Goal: Use online tool/utility: Utilize a website feature to perform a specific function

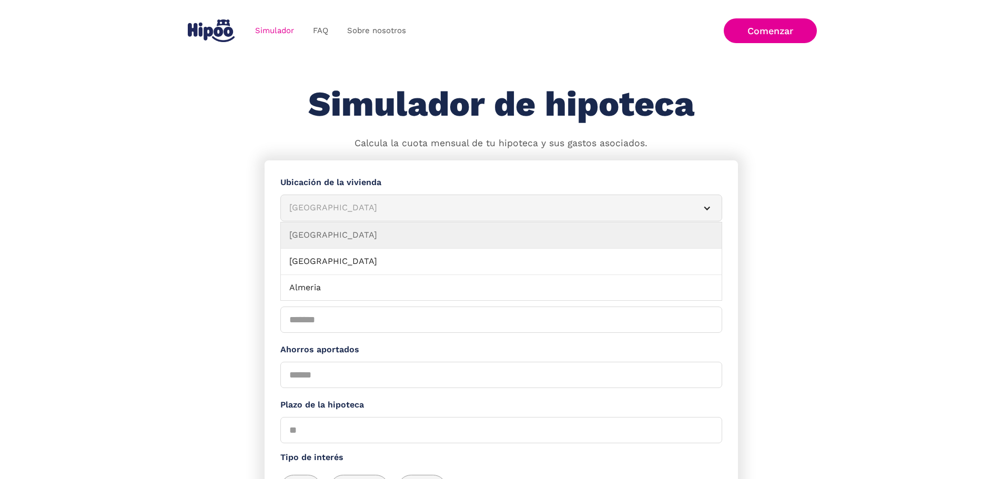
click at [381, 215] on div "[GEOGRAPHIC_DATA]" at bounding box center [488, 207] width 399 height 13
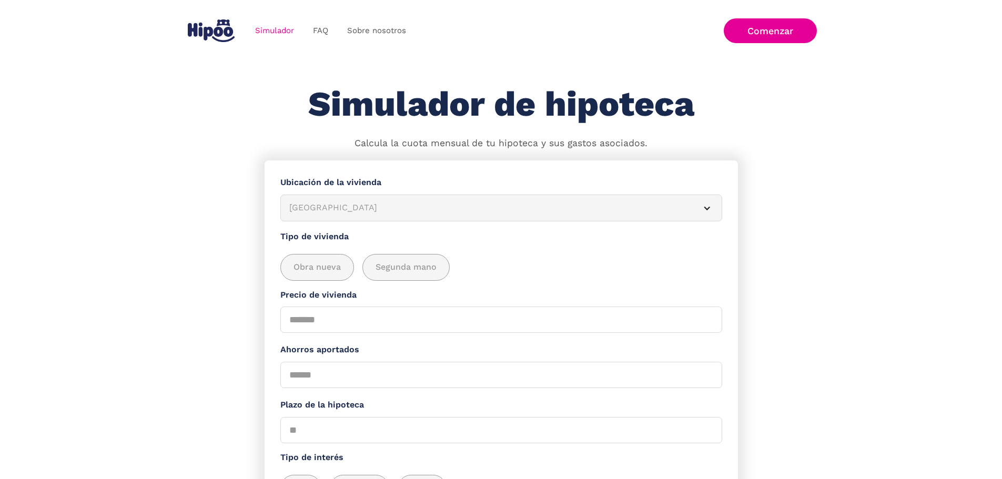
click at [381, 215] on div "[GEOGRAPHIC_DATA]" at bounding box center [488, 207] width 399 height 13
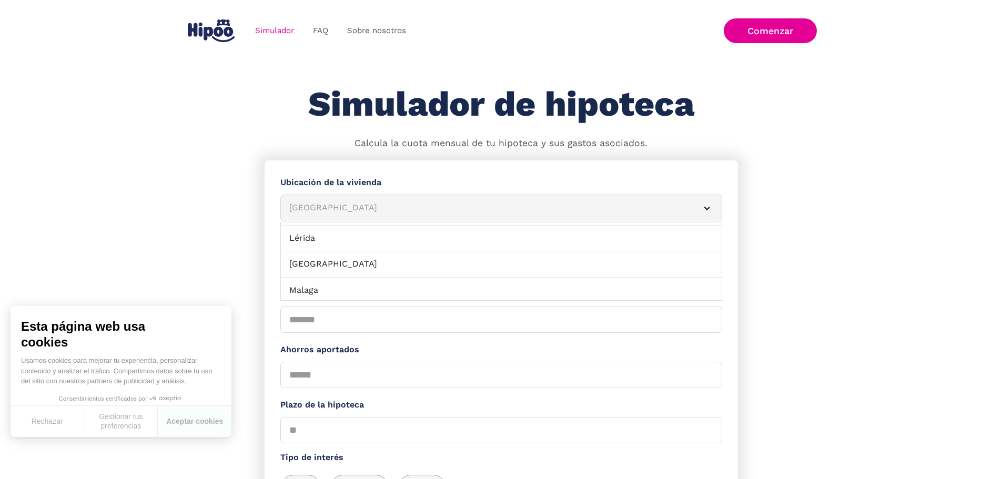
scroll to position [736, 0]
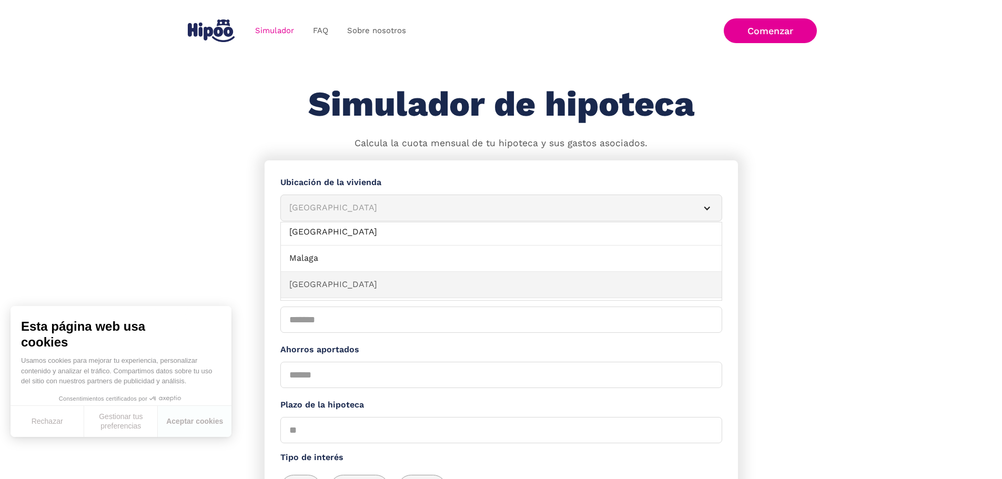
click at [326, 288] on link "[GEOGRAPHIC_DATA]" at bounding box center [501, 285] width 441 height 26
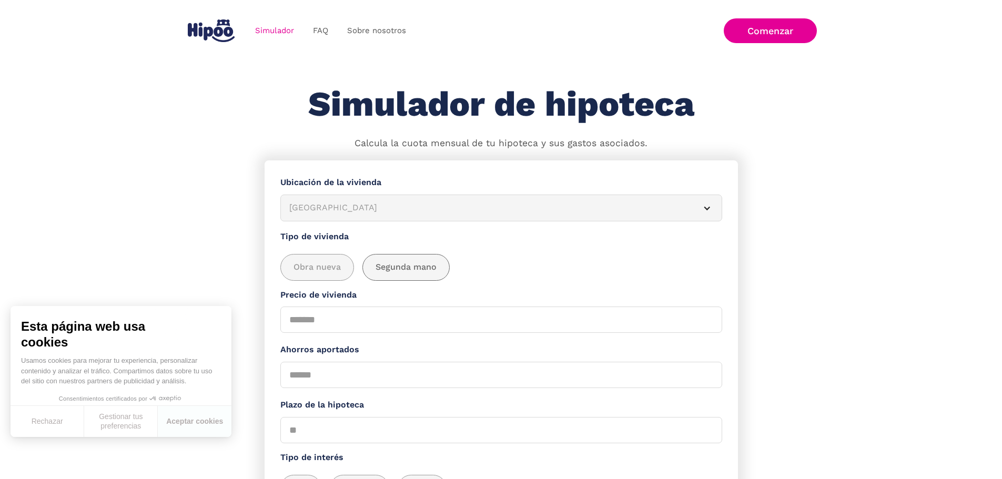
click at [410, 272] on span "Segunda mano" at bounding box center [405, 267] width 61 height 13
drag, startPoint x: 311, startPoint y: 325, endPoint x: 252, endPoint y: 323, distance: 59.4
click at [252, 323] on section "**********" at bounding box center [501, 384] width 1002 height 448
type input "******"
click at [317, 384] on input "Ahorros aportados" at bounding box center [501, 375] width 442 height 26
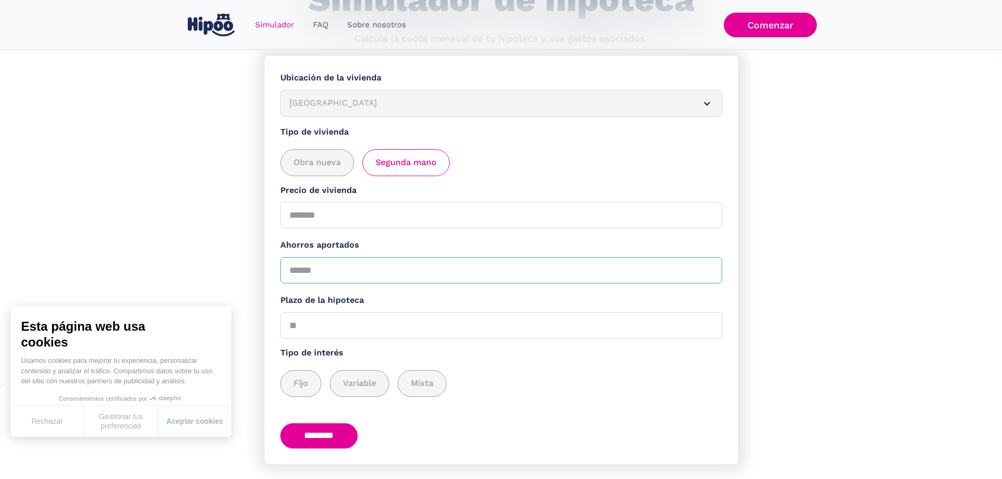
scroll to position [105, 0]
type input "*"
click at [328, 328] on input "Plazo de la hipoteca" at bounding box center [501, 325] width 442 height 26
click at [308, 390] on span "Fijo" at bounding box center [300, 382] width 15 height 13
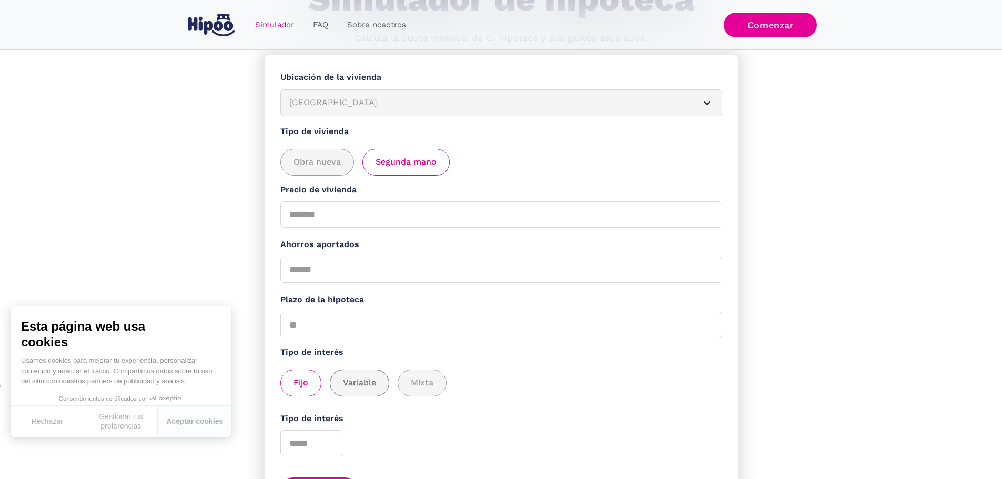
click at [374, 390] on span "Variable" at bounding box center [359, 382] width 33 height 13
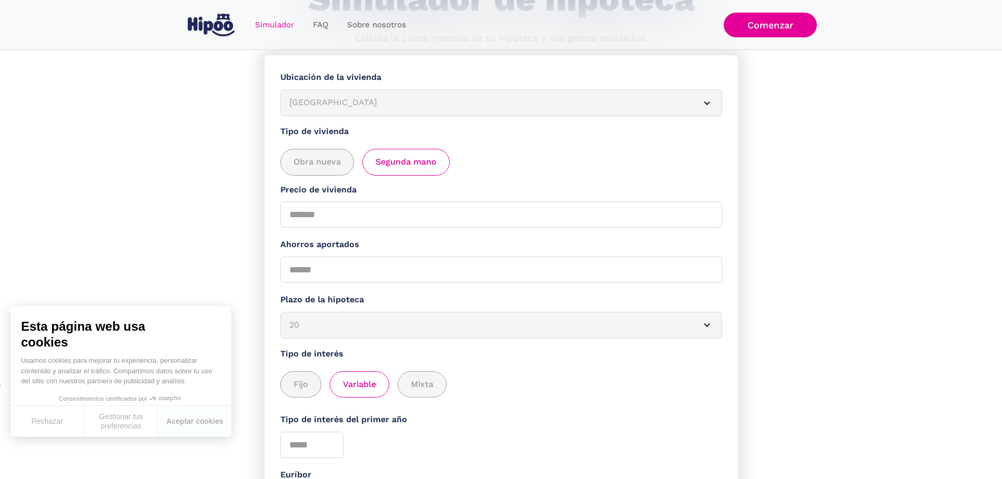
click at [455, 392] on div "Fijo Variable Mixta" at bounding box center [501, 384] width 442 height 27
click at [428, 391] on span "Mixta" at bounding box center [422, 384] width 23 height 13
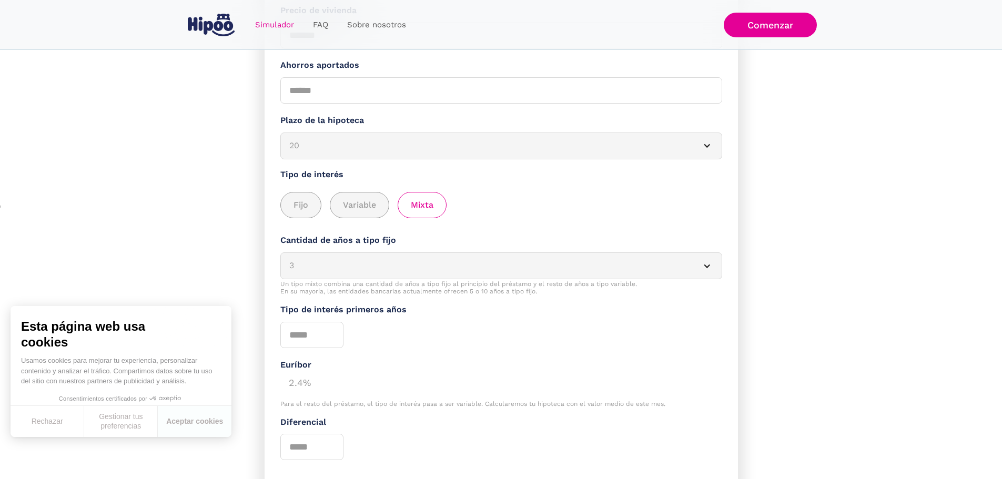
scroll to position [315, 0]
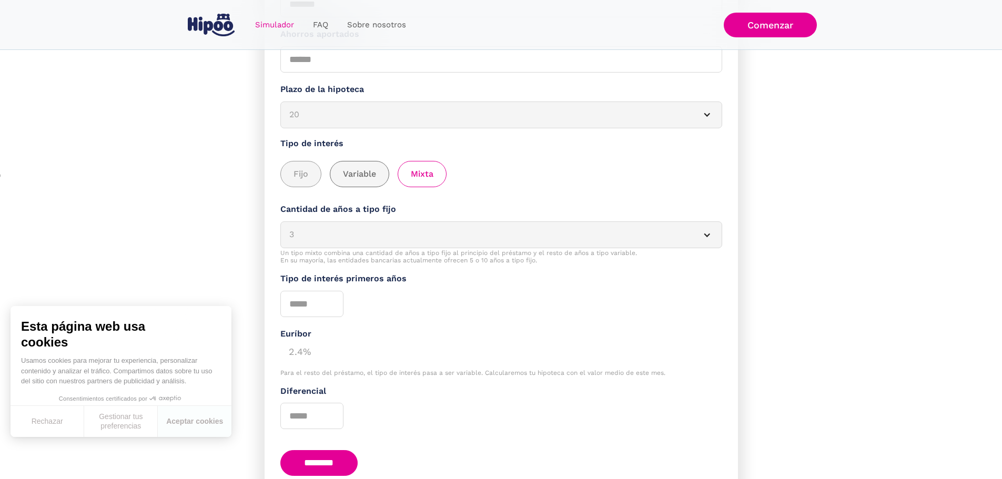
click at [363, 181] on span "Variable" at bounding box center [359, 174] width 33 height 13
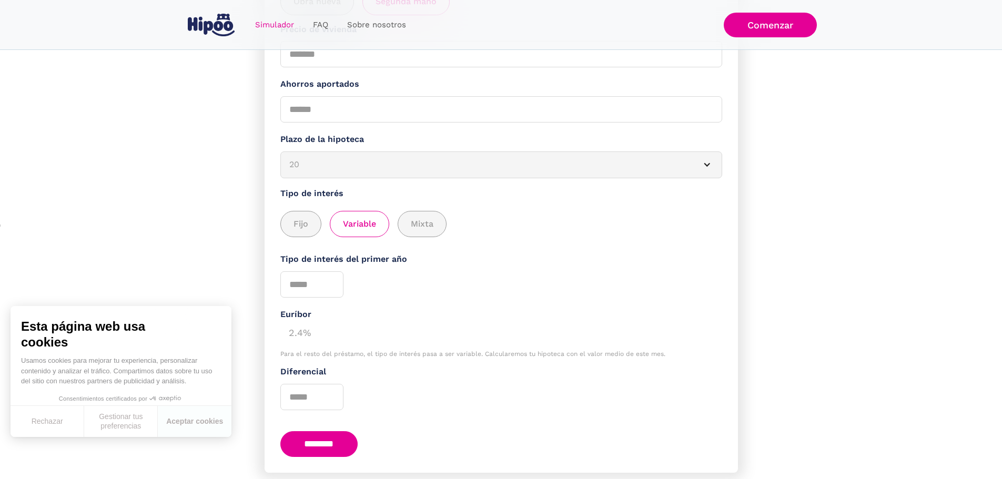
scroll to position [204, 0]
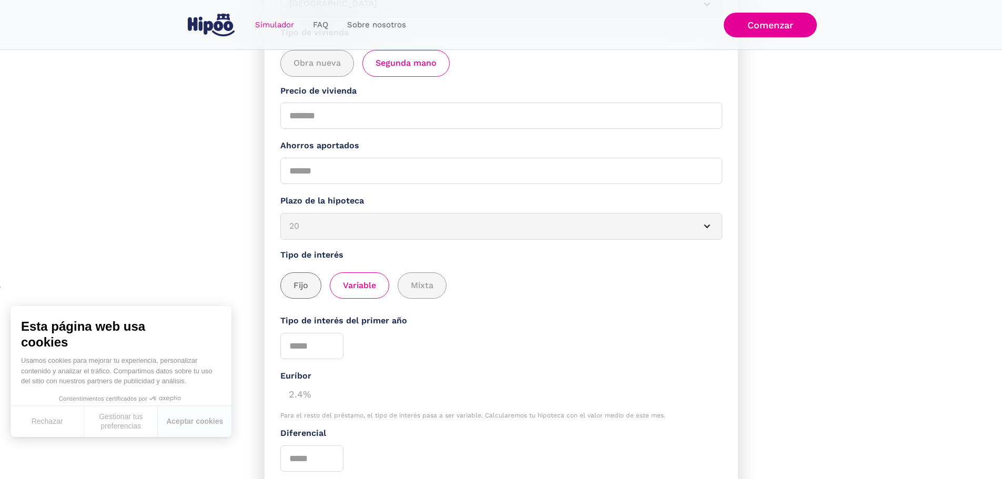
click at [307, 292] on span "Fijo" at bounding box center [300, 285] width 15 height 13
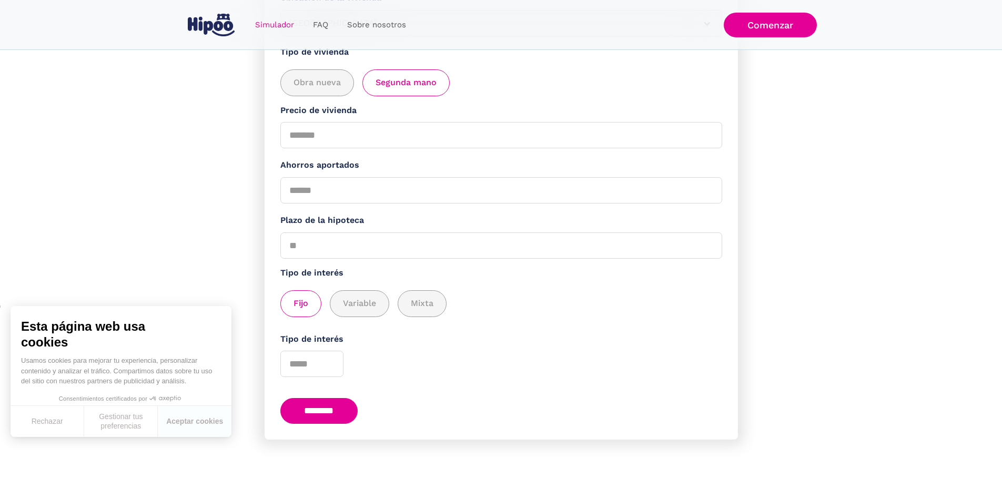
click at [334, 405] on input "********" at bounding box center [319, 411] width 78 height 26
click at [65, 422] on button "Rechazar" at bounding box center [48, 421] width 74 height 31
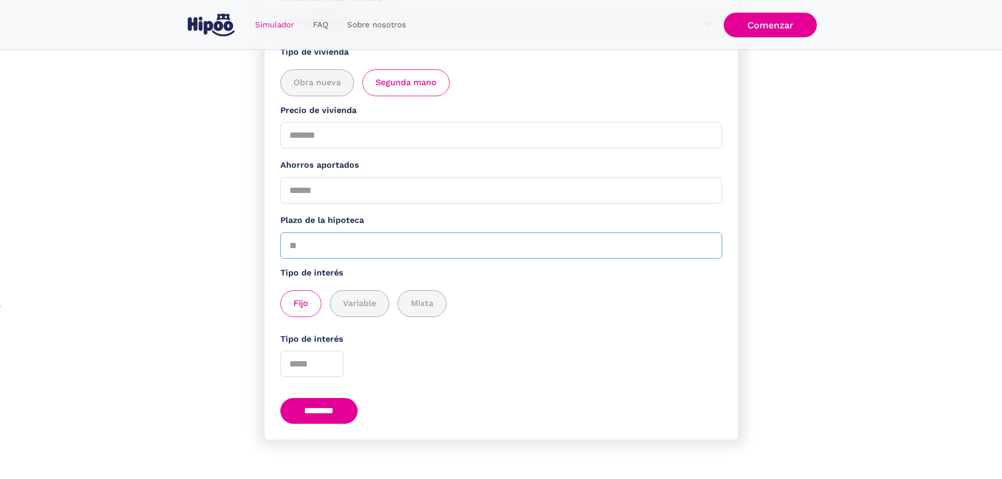
click at [433, 249] on input "Plazo de la hipoteca" at bounding box center [501, 245] width 442 height 26
type input "**"
click at [326, 413] on input "********" at bounding box center [319, 411] width 78 height 26
type input "*"
click at [337, 355] on input "*" at bounding box center [311, 364] width 63 height 26
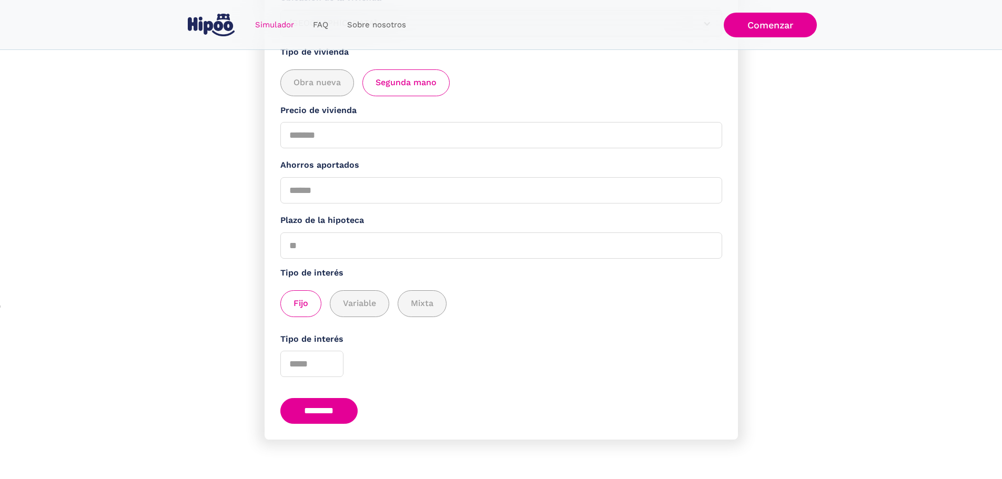
click at [333, 409] on input "********" at bounding box center [319, 411] width 78 height 26
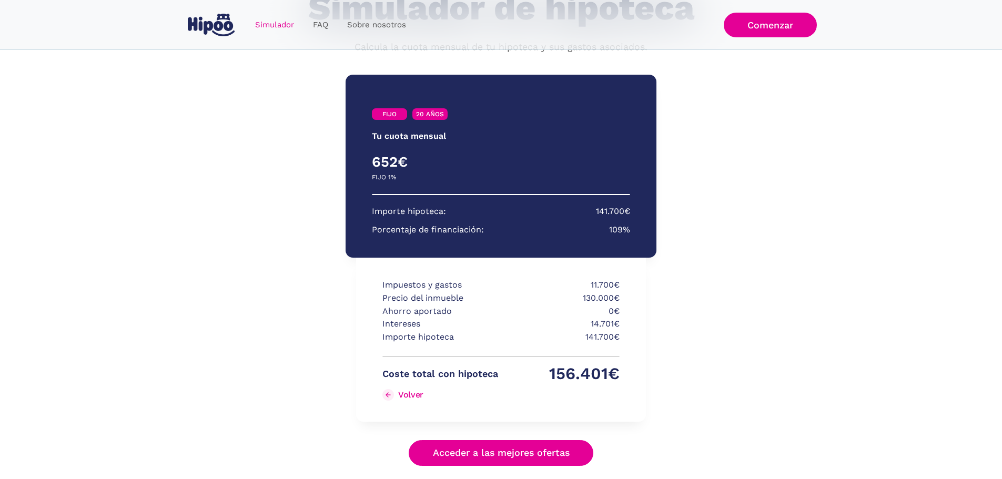
scroll to position [105, 0]
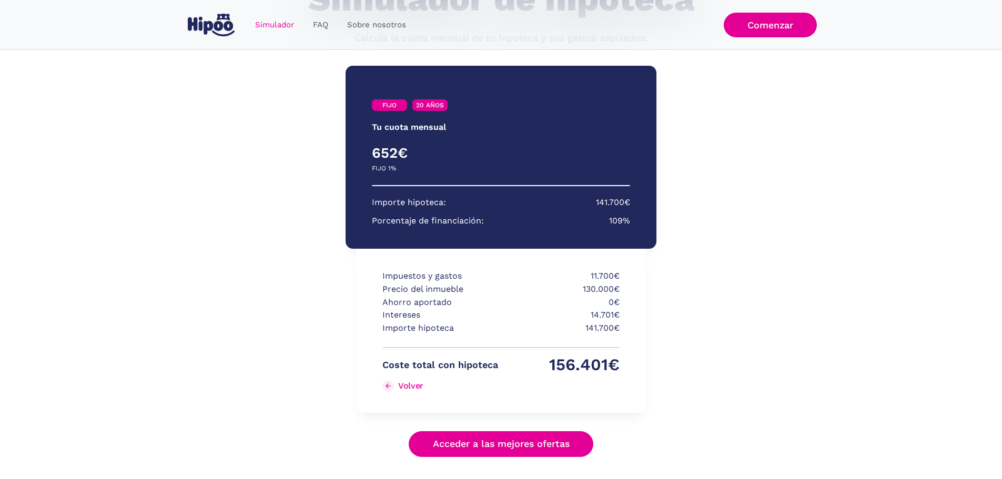
click at [406, 385] on div "Volver" at bounding box center [410, 386] width 25 height 10
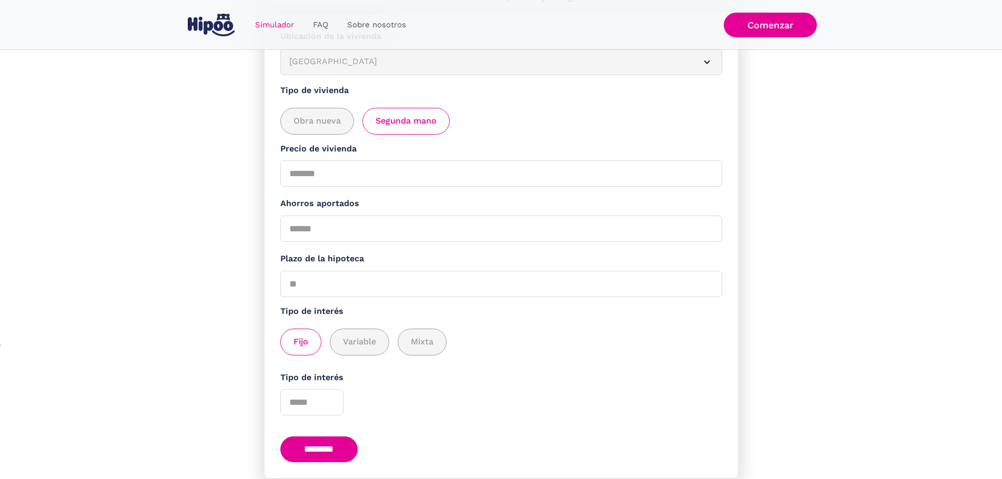
scroll to position [195, 0]
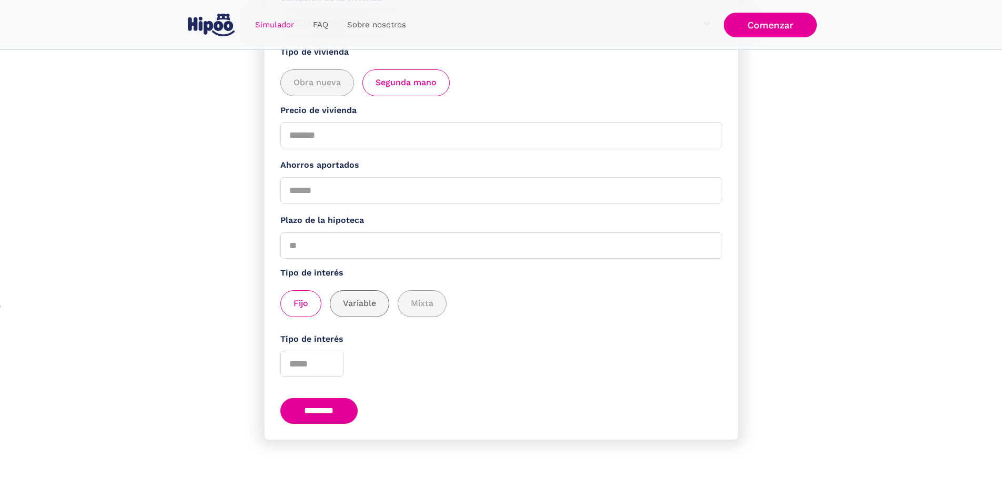
click at [366, 302] on span "Variable" at bounding box center [359, 303] width 33 height 13
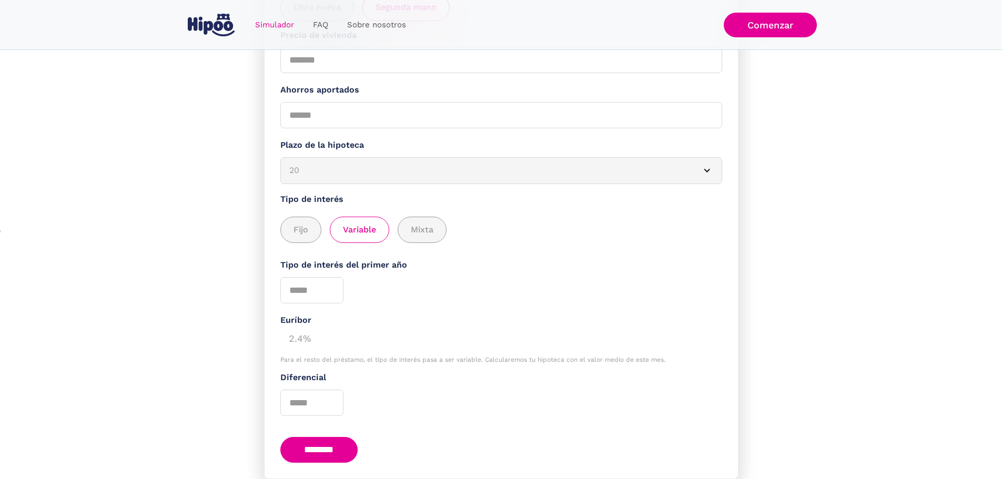
scroll to position [248, 0]
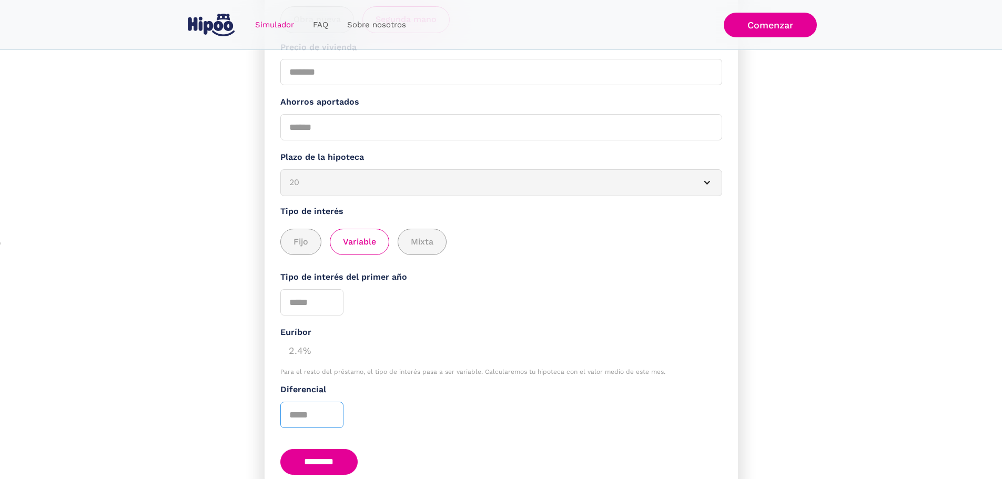
click at [320, 416] on input "Diferencial" at bounding box center [311, 415] width 63 height 26
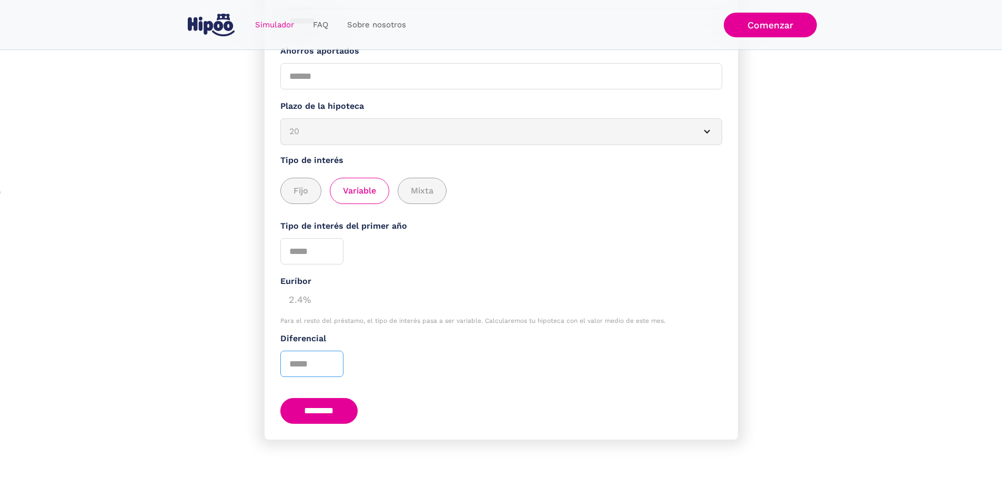
scroll to position [309, 0]
type input "*"
click at [443, 179] on div "add_description_here" at bounding box center [422, 191] width 48 height 26
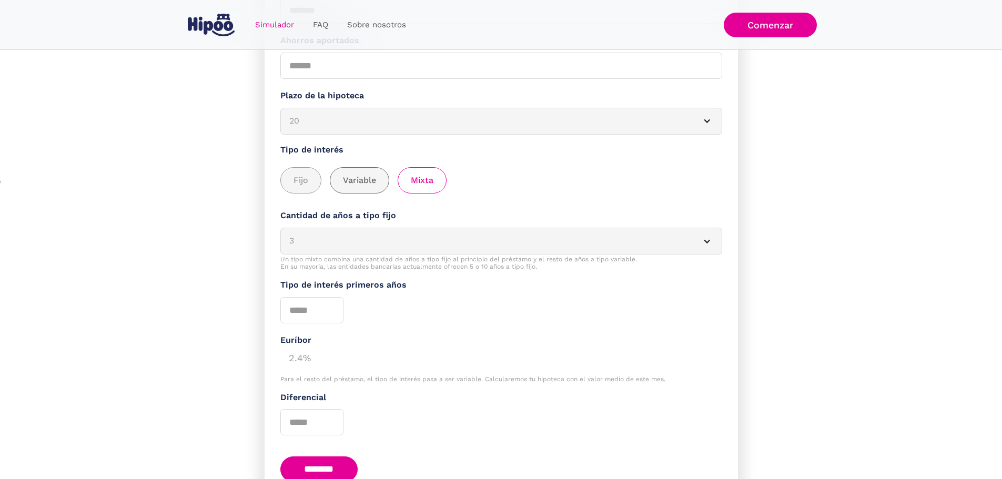
click at [366, 193] on div "add_description_here" at bounding box center [359, 181] width 58 height 26
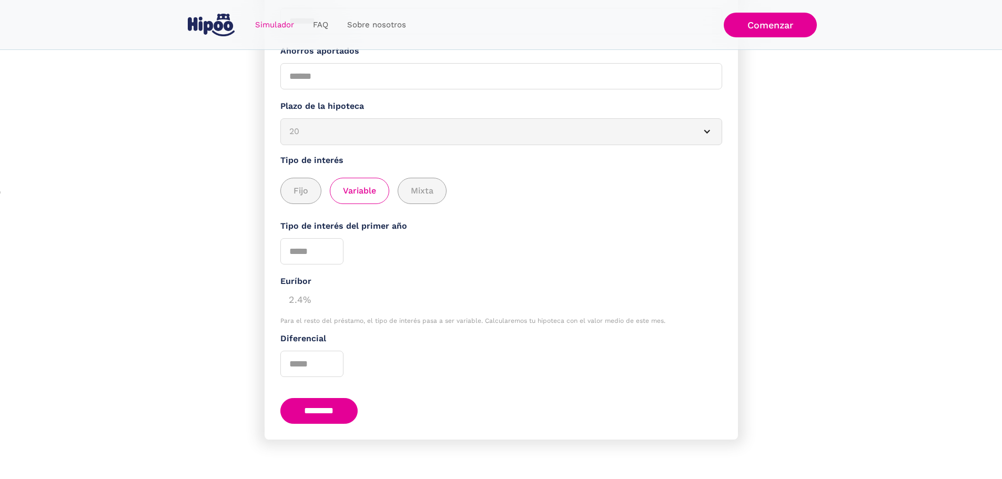
click at [337, 410] on input "********" at bounding box center [319, 411] width 78 height 26
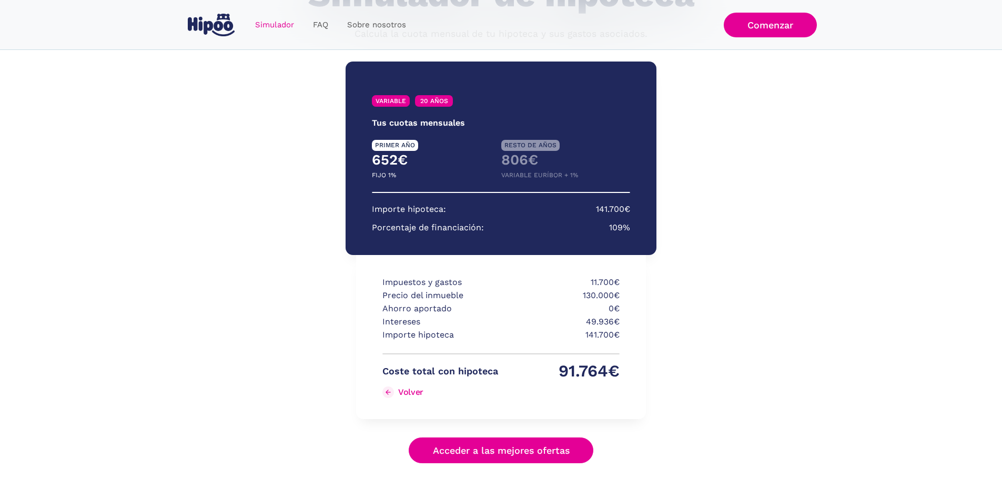
scroll to position [49, 0]
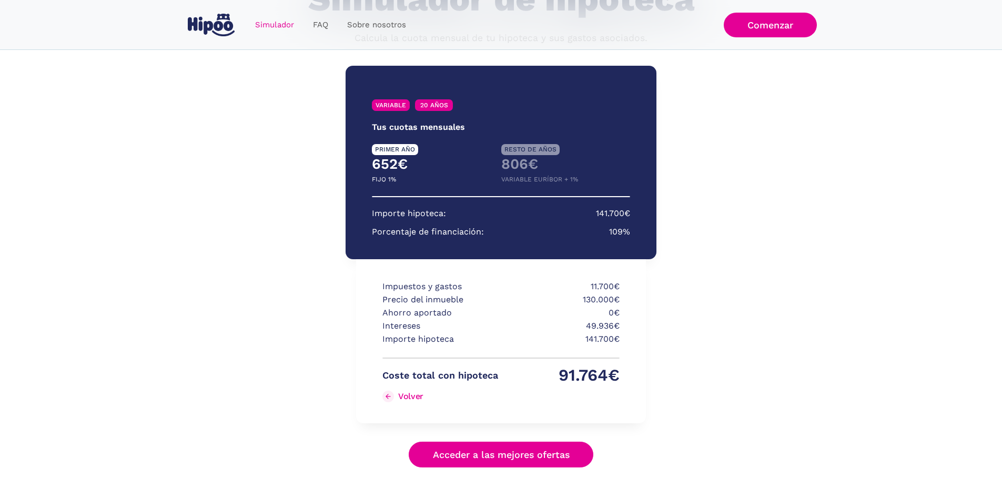
scroll to position [154, 0]
